Goal: Transaction & Acquisition: Purchase product/service

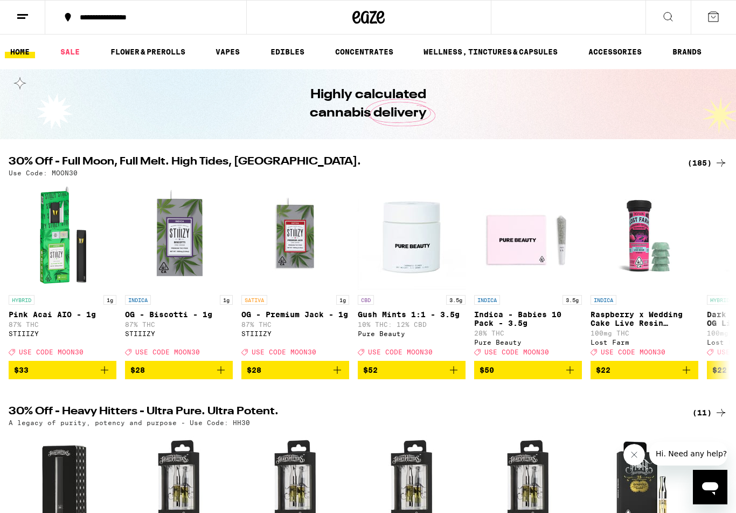
click at [70, 58] on link "SALE" at bounding box center [70, 51] width 30 height 13
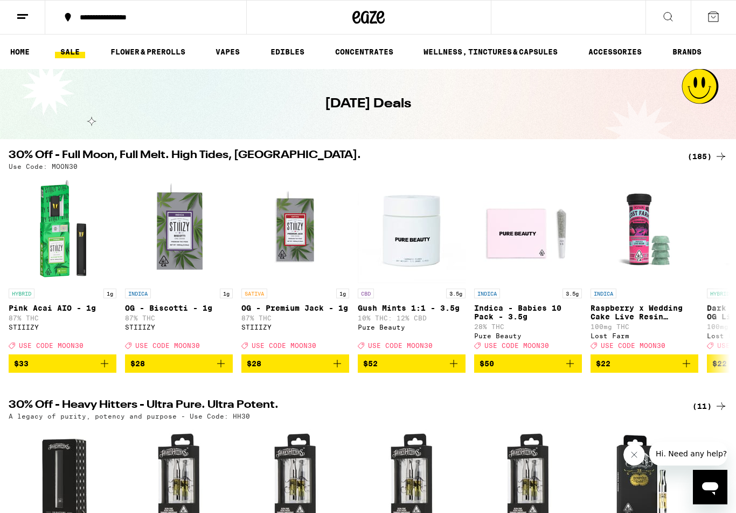
click at [710, 162] on div "(185)" at bounding box center [708, 156] width 40 height 13
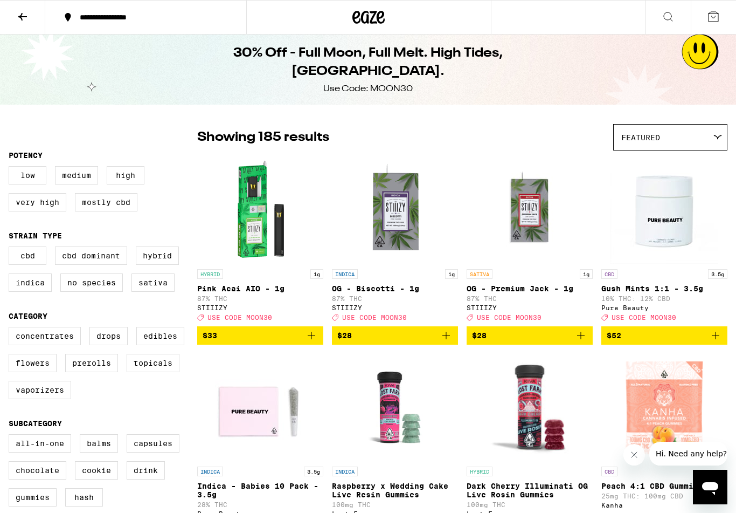
click at [92, 372] on label "Prerolls" at bounding box center [91, 363] width 53 height 18
click at [11, 329] on input "Prerolls" at bounding box center [11, 328] width 1 height 1
checkbox input "true"
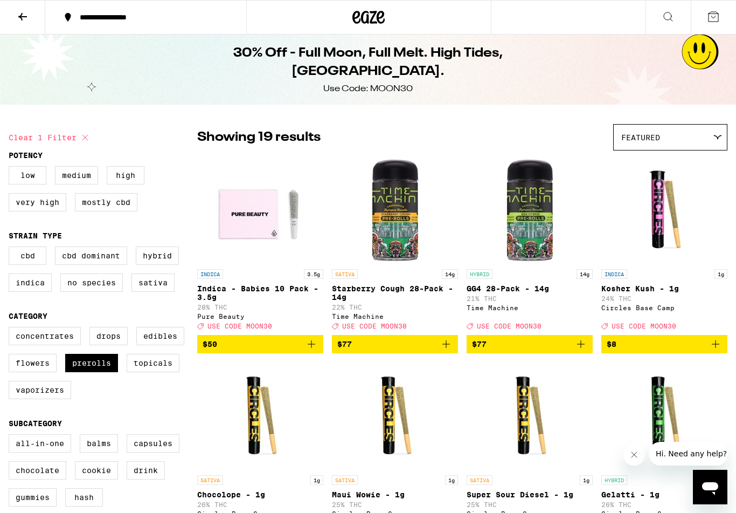
click at [32, 292] on label "Indica" at bounding box center [30, 282] width 43 height 18
click at [11, 249] on input "Indica" at bounding box center [11, 248] width 1 height 1
checkbox input "true"
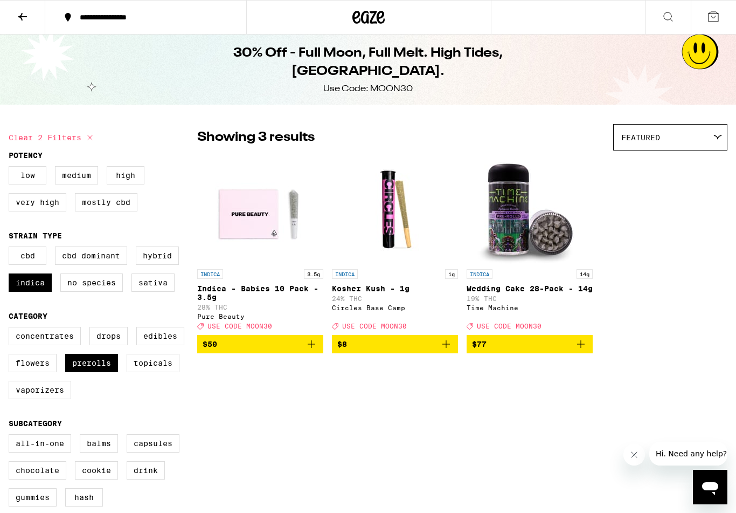
click at [516, 225] on img "Open page for Wedding Cake 28-Pack - 14g from Time Machine" at bounding box center [530, 210] width 108 height 108
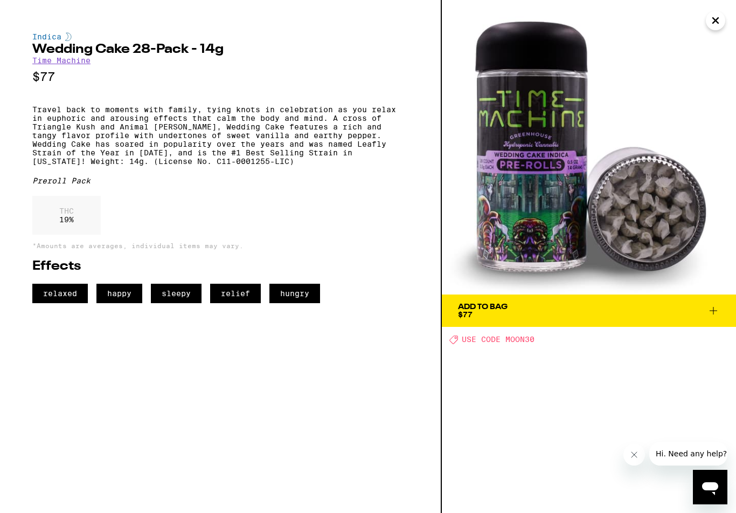
click at [715, 312] on icon at bounding box center [713, 310] width 13 height 13
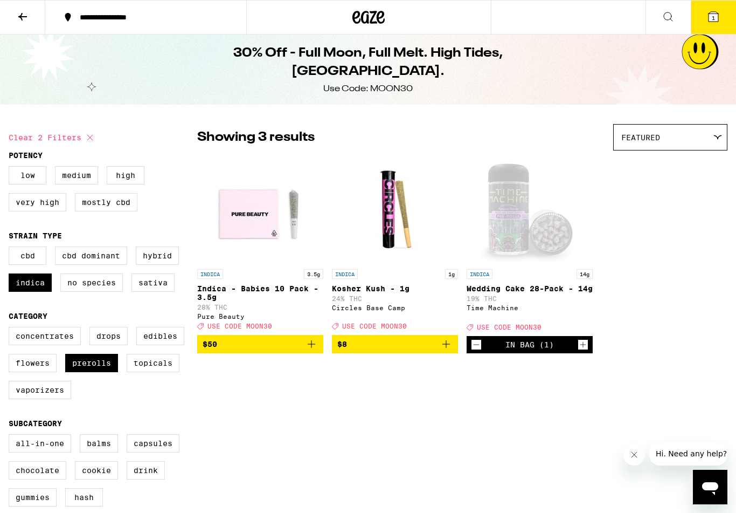
click at [375, 18] on icon at bounding box center [369, 17] width 32 height 19
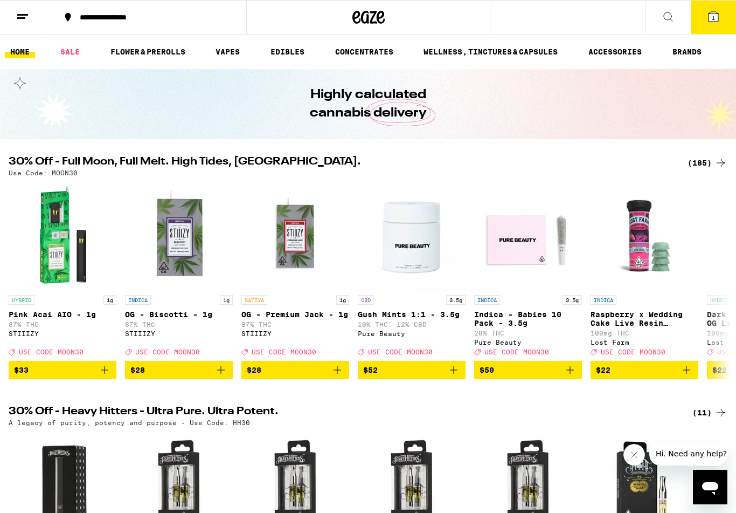
click at [150, 51] on link "FLOWER & PREROLLS" at bounding box center [148, 51] width 86 height 13
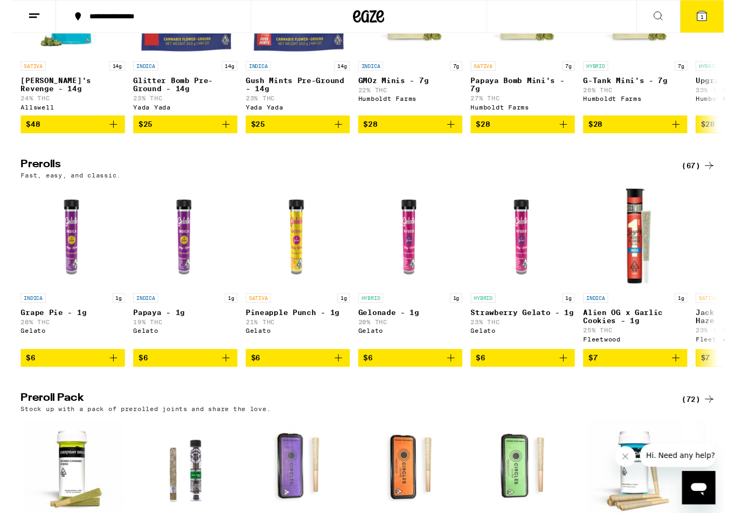
scroll to position [476, 0]
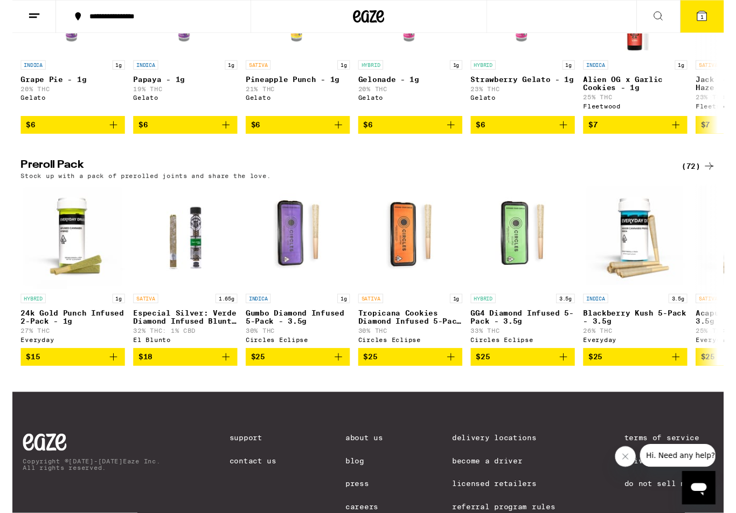
click at [706, 178] on div "(72)" at bounding box center [710, 172] width 35 height 13
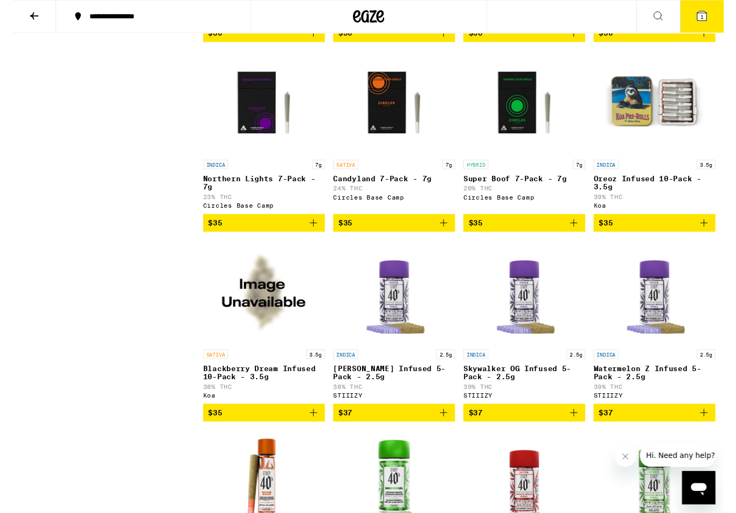
scroll to position [1086, 0]
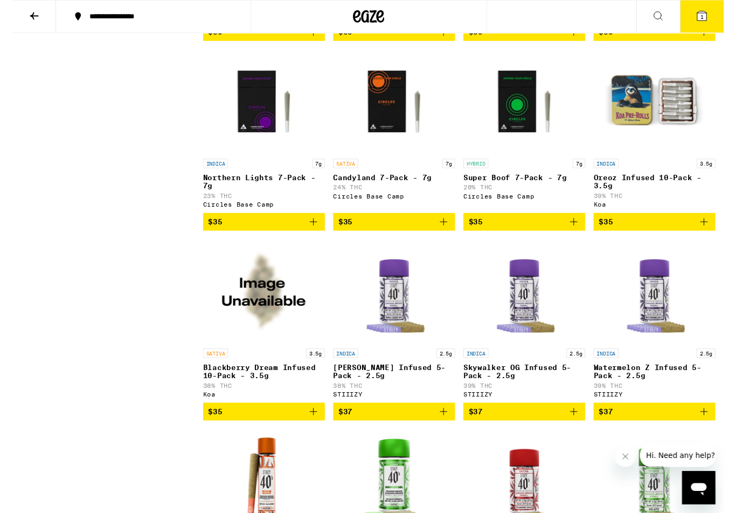
click at [717, 236] on icon "Add to bag" at bounding box center [715, 229] width 13 height 13
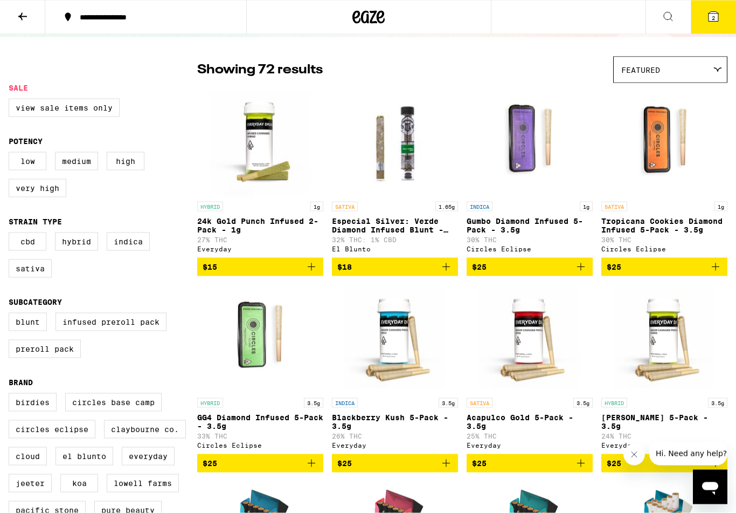
scroll to position [0, 0]
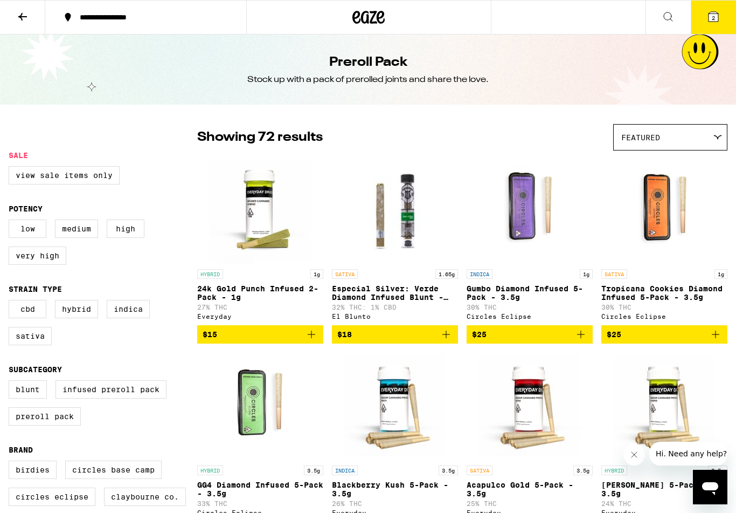
click at [370, 24] on icon at bounding box center [369, 17] width 32 height 19
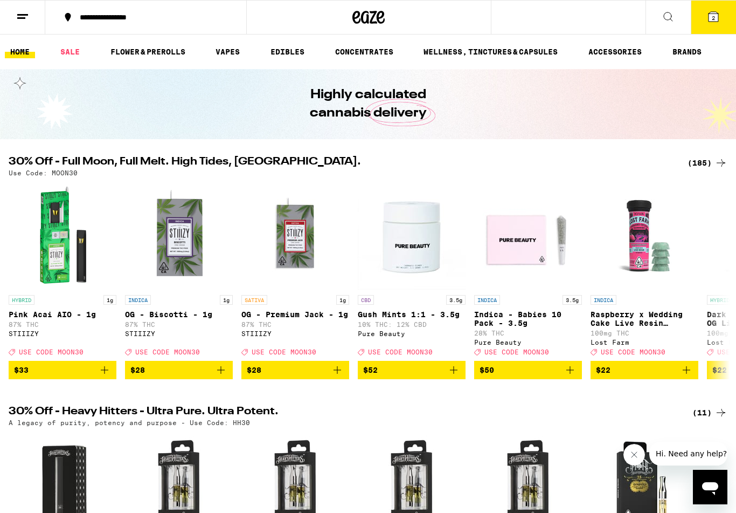
click at [226, 53] on link "VAPES" at bounding box center [227, 51] width 35 height 13
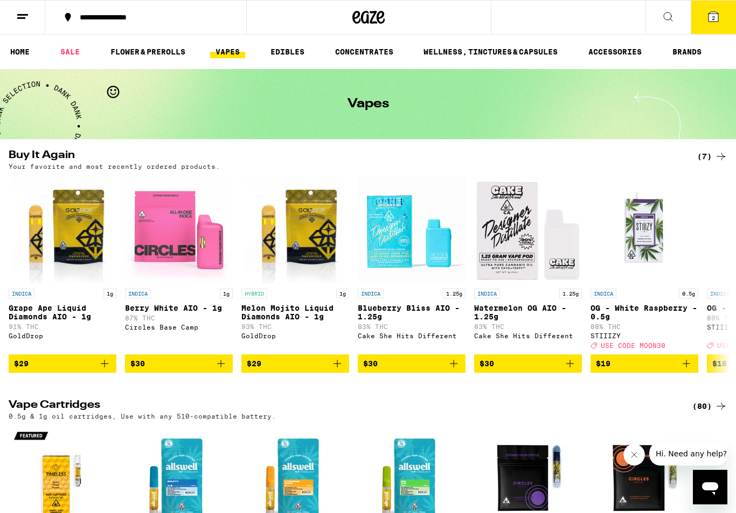
click at [111, 370] on icon "Add to bag" at bounding box center [104, 363] width 13 height 13
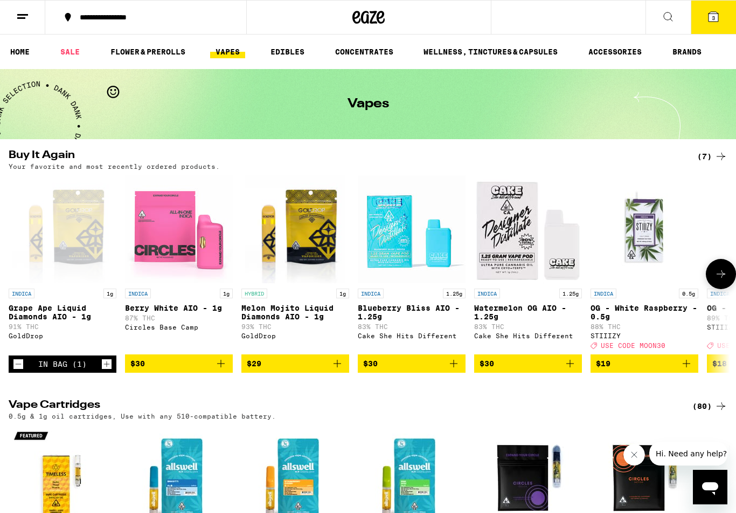
click at [706, 21] on button "3" at bounding box center [713, 17] width 45 height 33
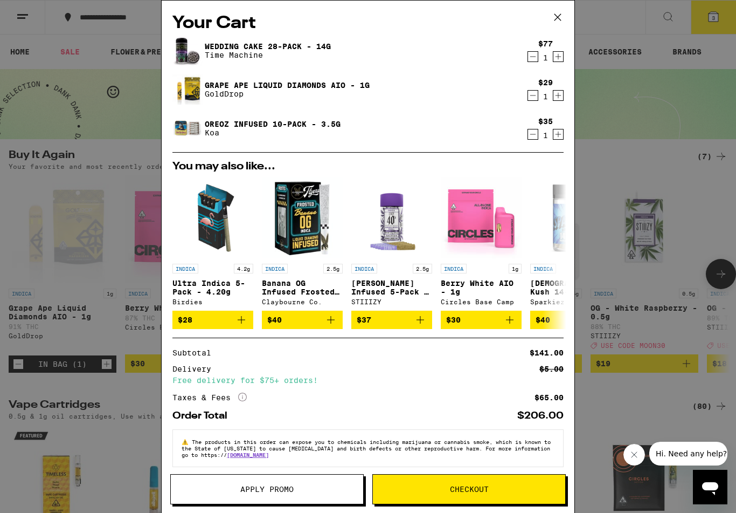
click at [458, 483] on button "Checkout" at bounding box center [470, 489] width 194 height 30
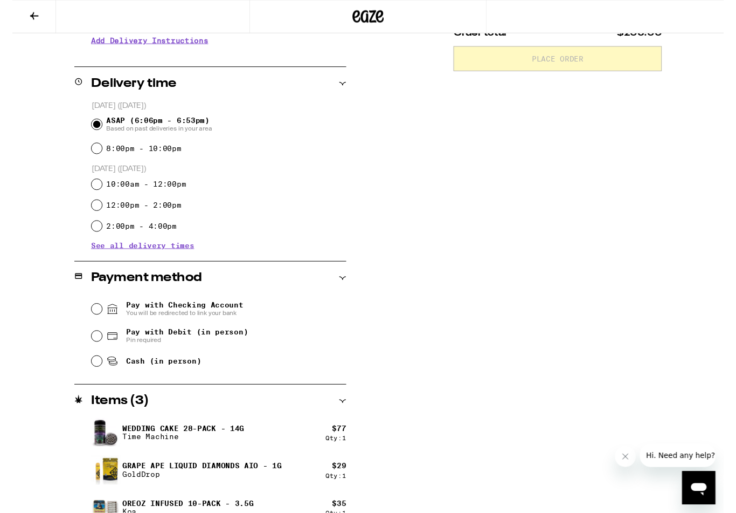
scroll to position [233, 0]
click at [86, 376] on input "Cash (in person)" at bounding box center [87, 373] width 11 height 11
radio input "true"
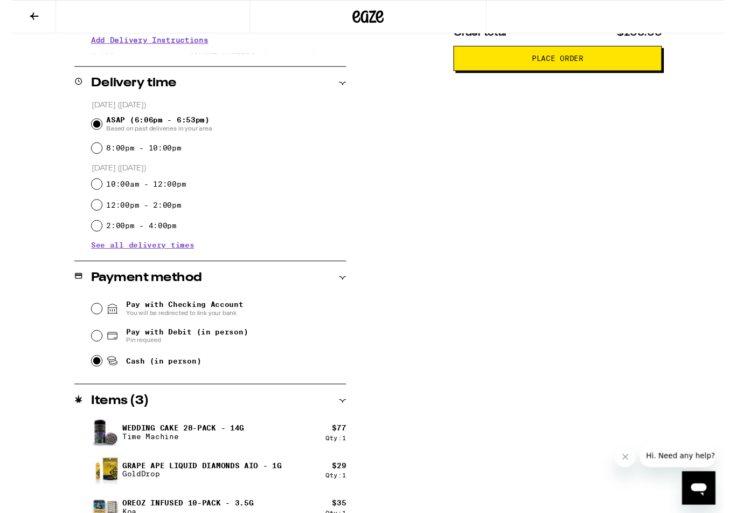
click at [566, 64] on span "Place Order" at bounding box center [564, 61] width 53 height 8
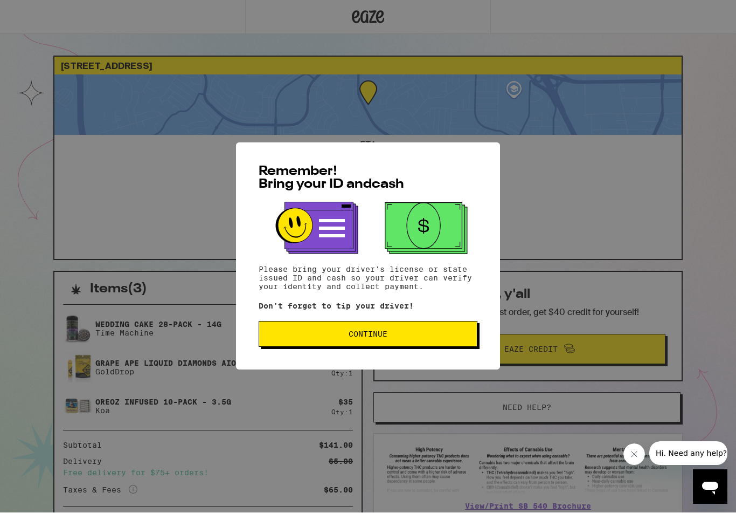
scroll to position [1, 0]
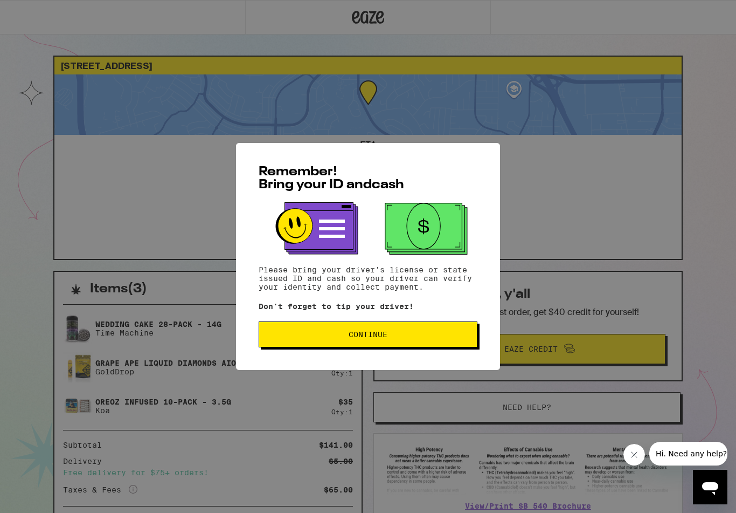
click at [367, 333] on span "Continue" at bounding box center [368, 334] width 39 height 8
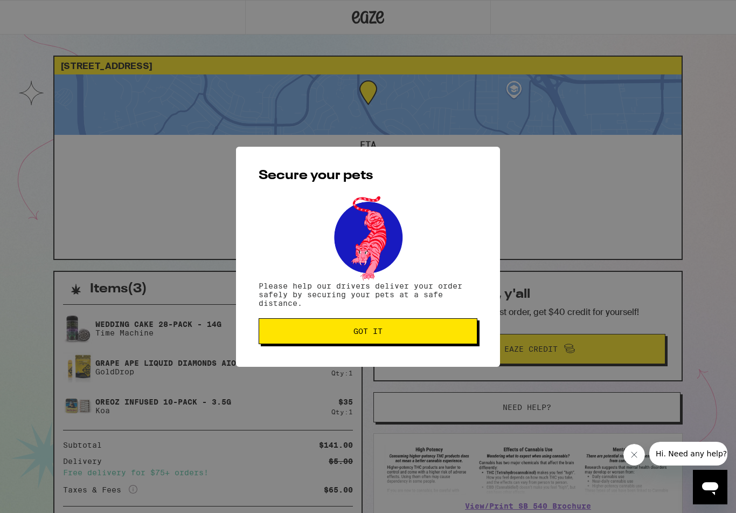
click at [371, 335] on span "Got it" at bounding box center [368, 331] width 29 height 8
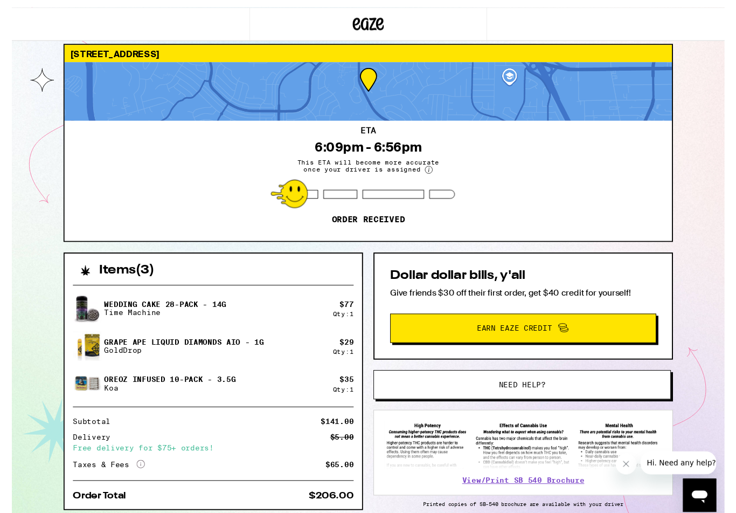
scroll to position [0, 0]
